Goal: Information Seeking & Learning: Learn about a topic

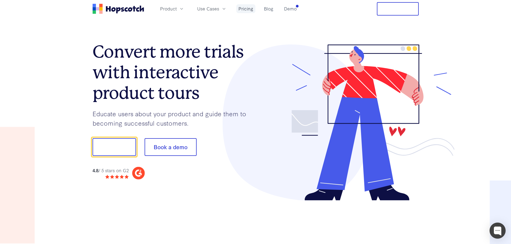
click at [237, 8] on link "Pricing" at bounding box center [245, 8] width 19 height 9
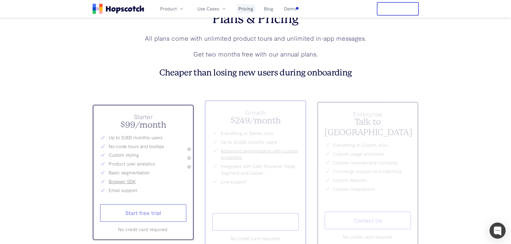
scroll to position [1920, 0]
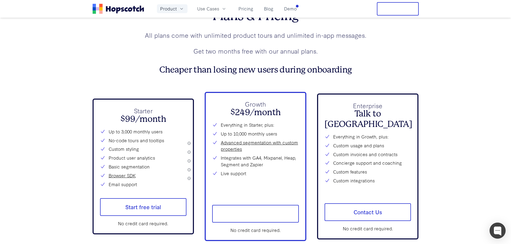
click at [171, 6] on span "Product" at bounding box center [168, 8] width 17 height 7
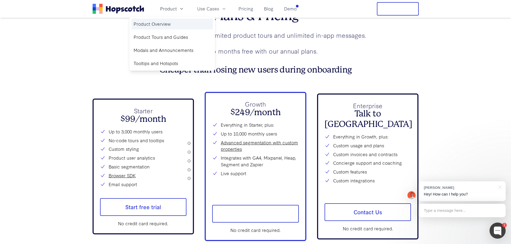
click at [170, 24] on link "Product Overview" at bounding box center [171, 23] width 81 height 11
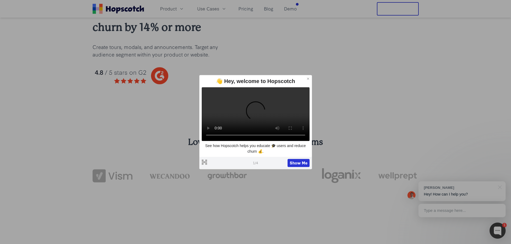
scroll to position [47, 0]
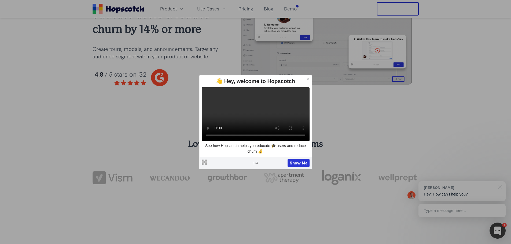
click at [307, 77] on icon at bounding box center [308, 79] width 4 height 4
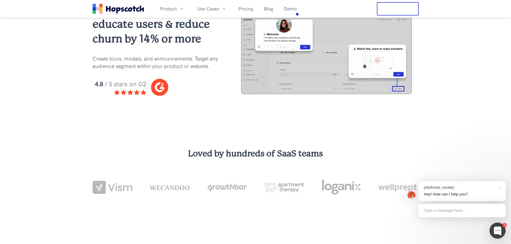
scroll to position [0, 0]
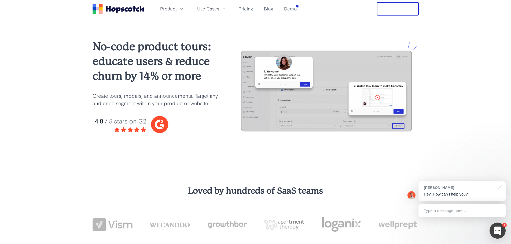
click at [110, 8] on icon "Home" at bounding box center [108, 8] width 5 height 5
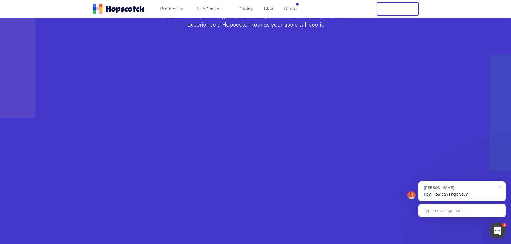
scroll to position [355, 0]
